Goal: Task Accomplishment & Management: Use online tool/utility

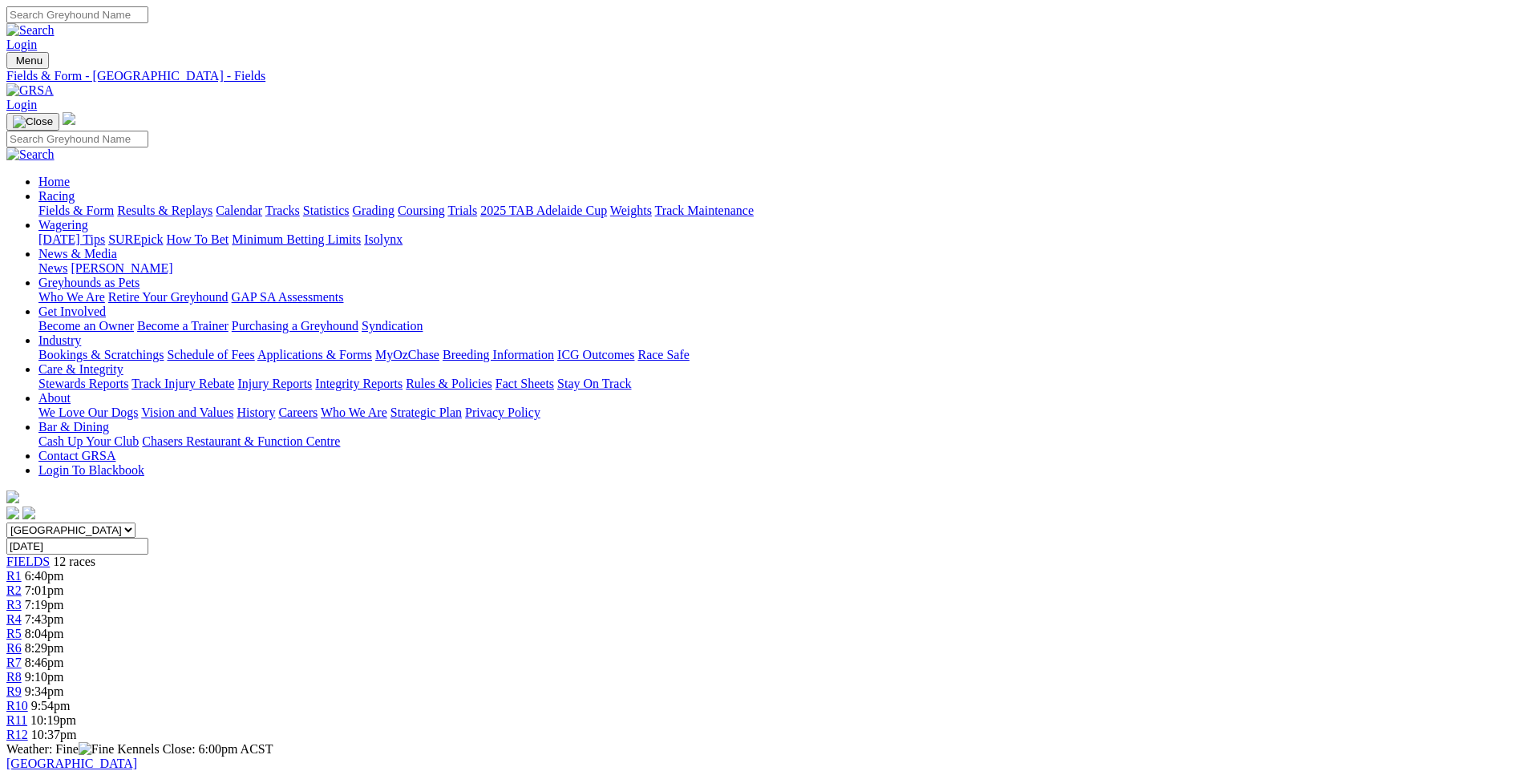
click at [54, 83] on img at bounding box center [29, 90] width 47 height 14
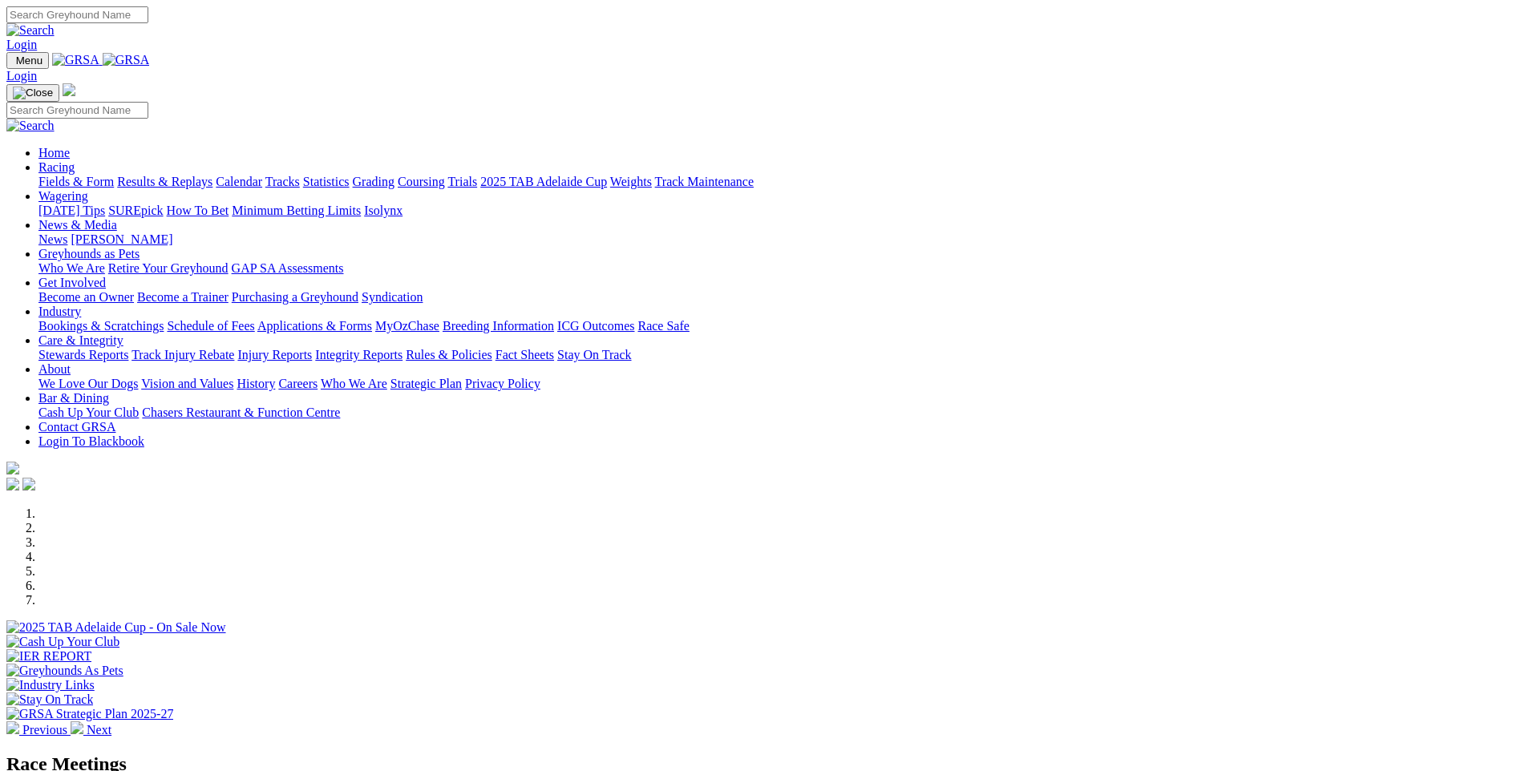
click at [761, 550] on li at bounding box center [776, 557] width 1476 height 14
click at [83, 722] on img at bounding box center [77, 728] width 13 height 13
click at [987, 693] on div at bounding box center [760, 693] width 1508 height 0
